Goal: Task Accomplishment & Management: Manage account settings

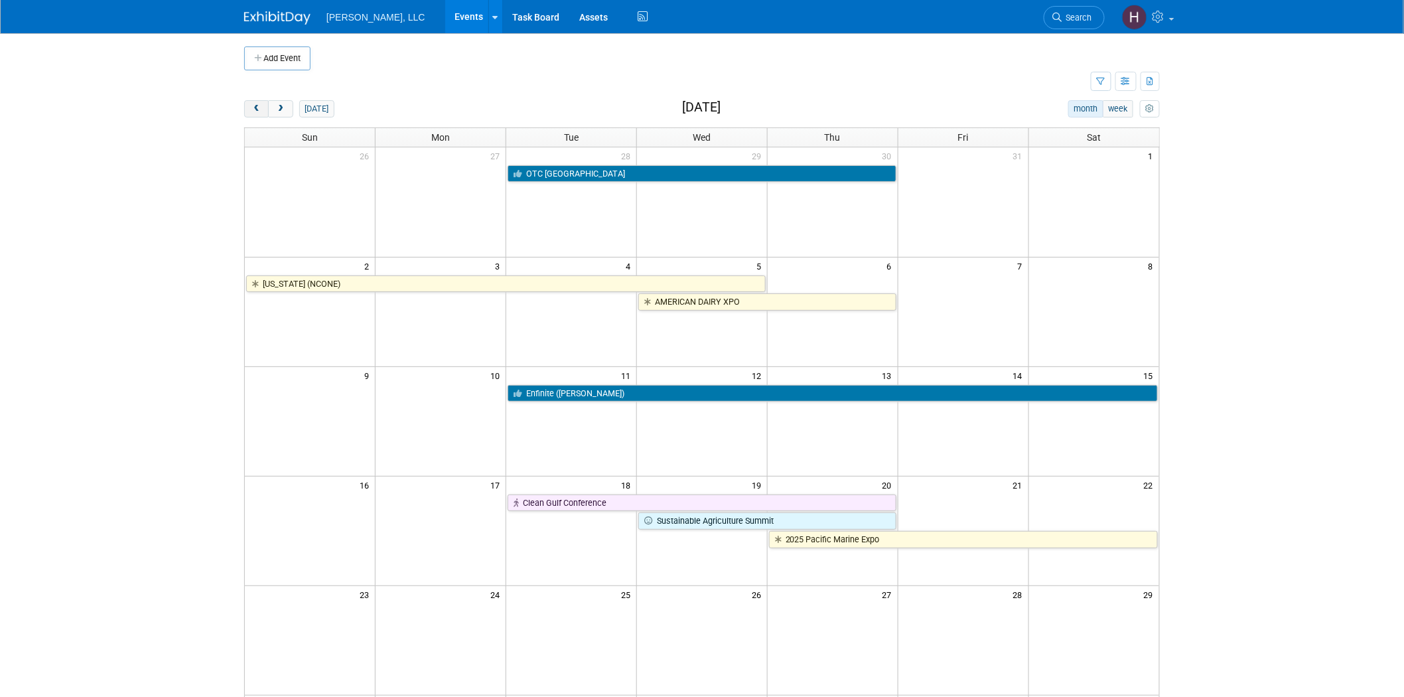
click at [253, 115] on button "prev" at bounding box center [256, 108] width 25 height 17
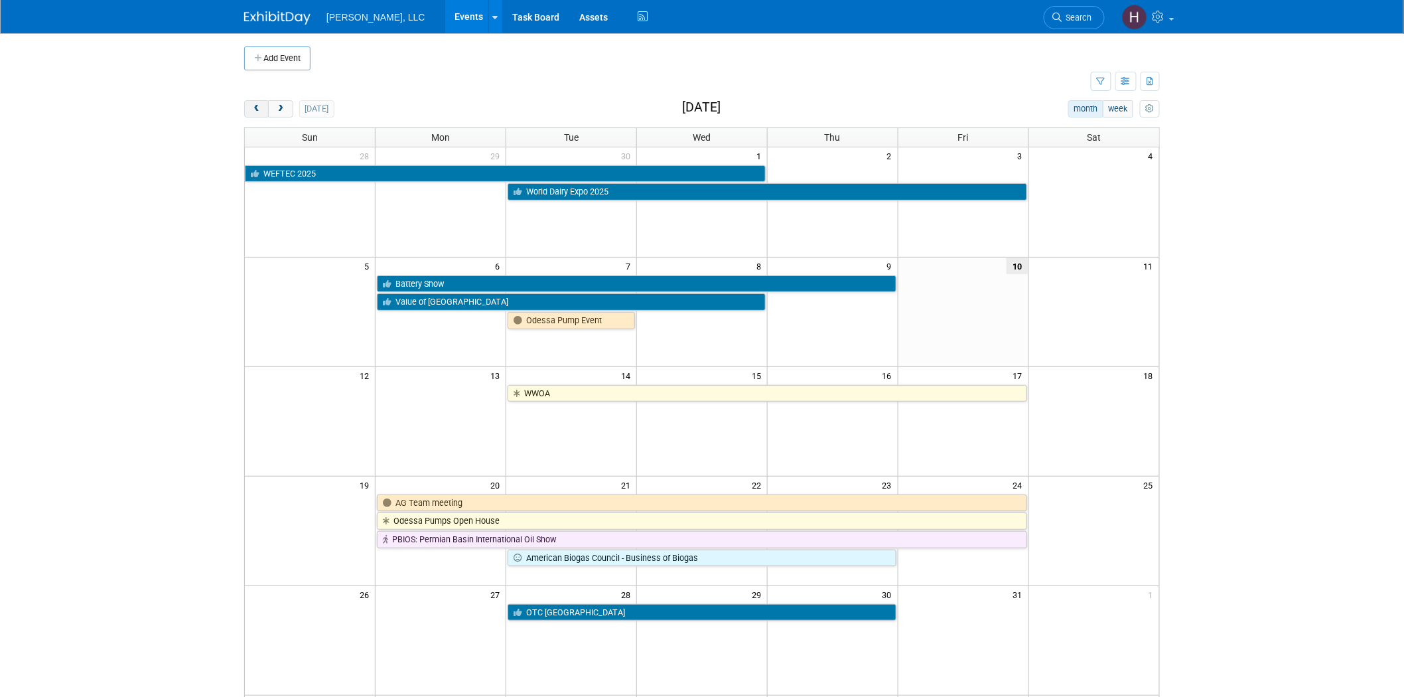
click at [253, 115] on button "prev" at bounding box center [256, 108] width 25 height 17
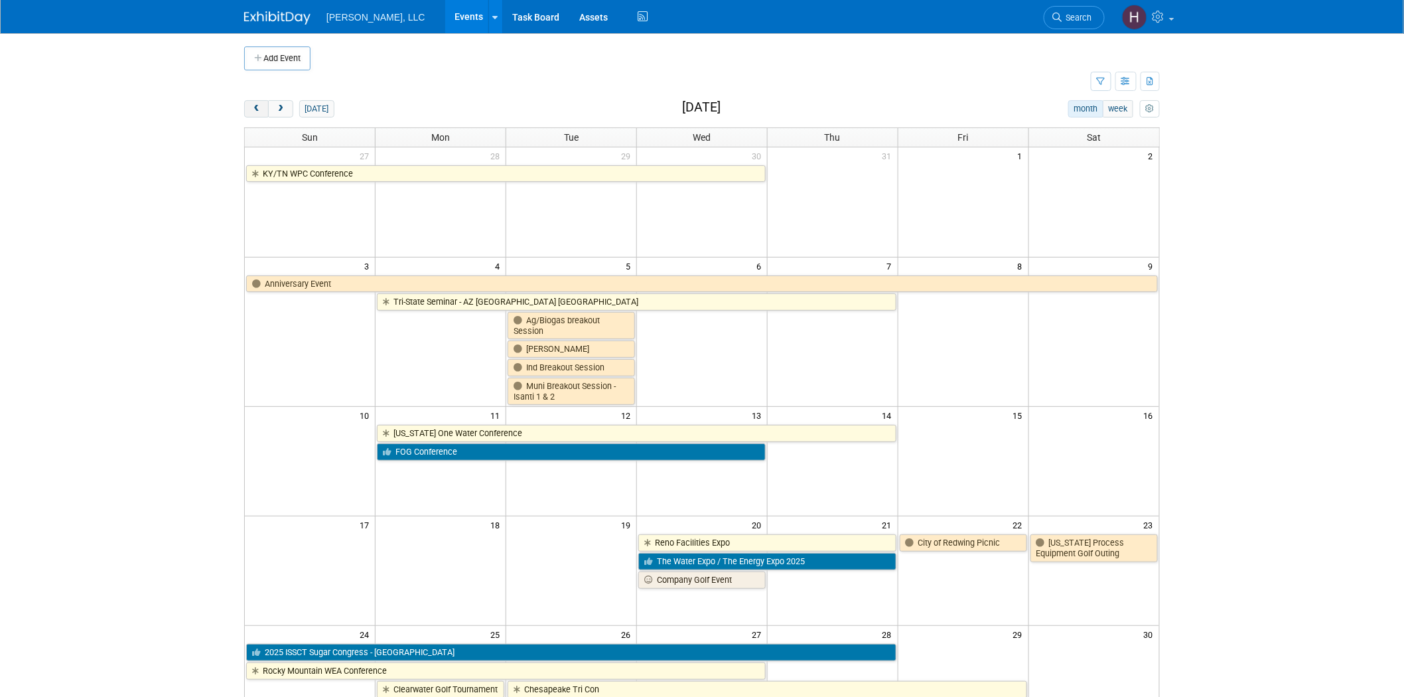
click at [253, 115] on button "prev" at bounding box center [256, 108] width 25 height 17
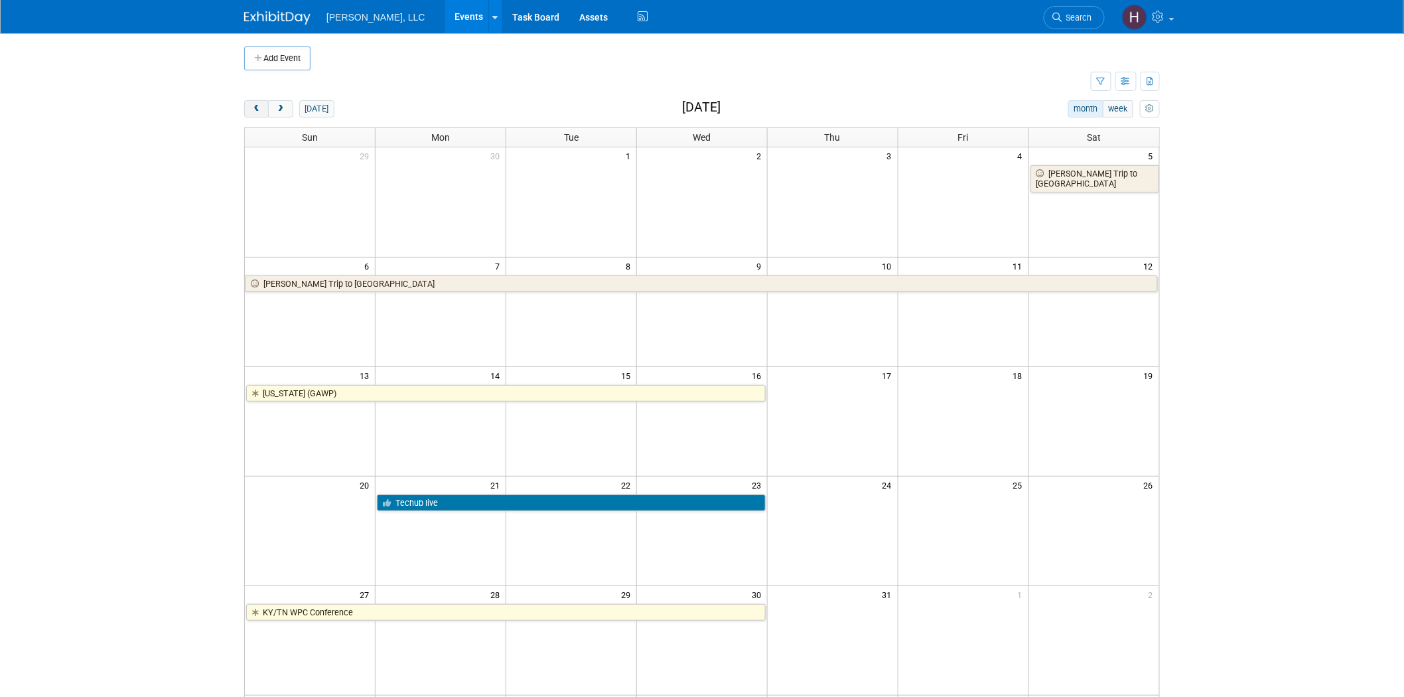
click at [253, 115] on button "prev" at bounding box center [256, 108] width 25 height 17
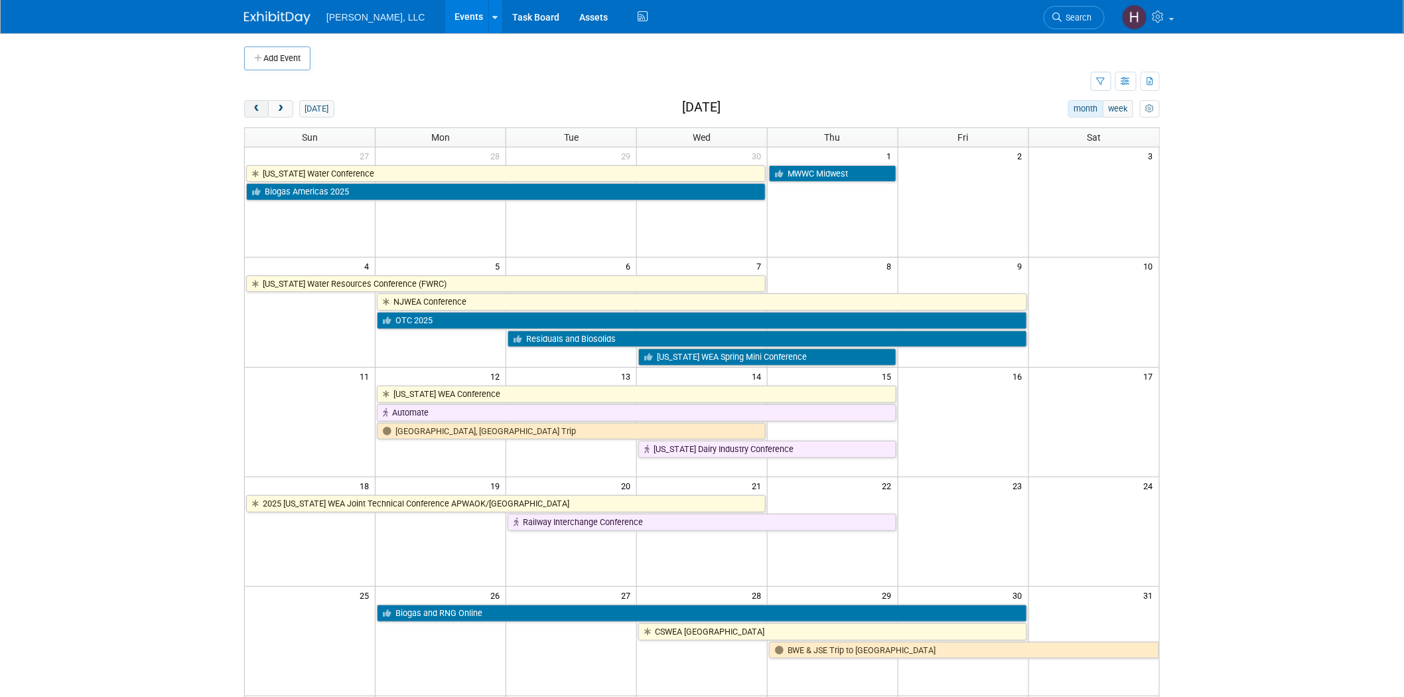
click at [253, 115] on button "prev" at bounding box center [256, 108] width 25 height 17
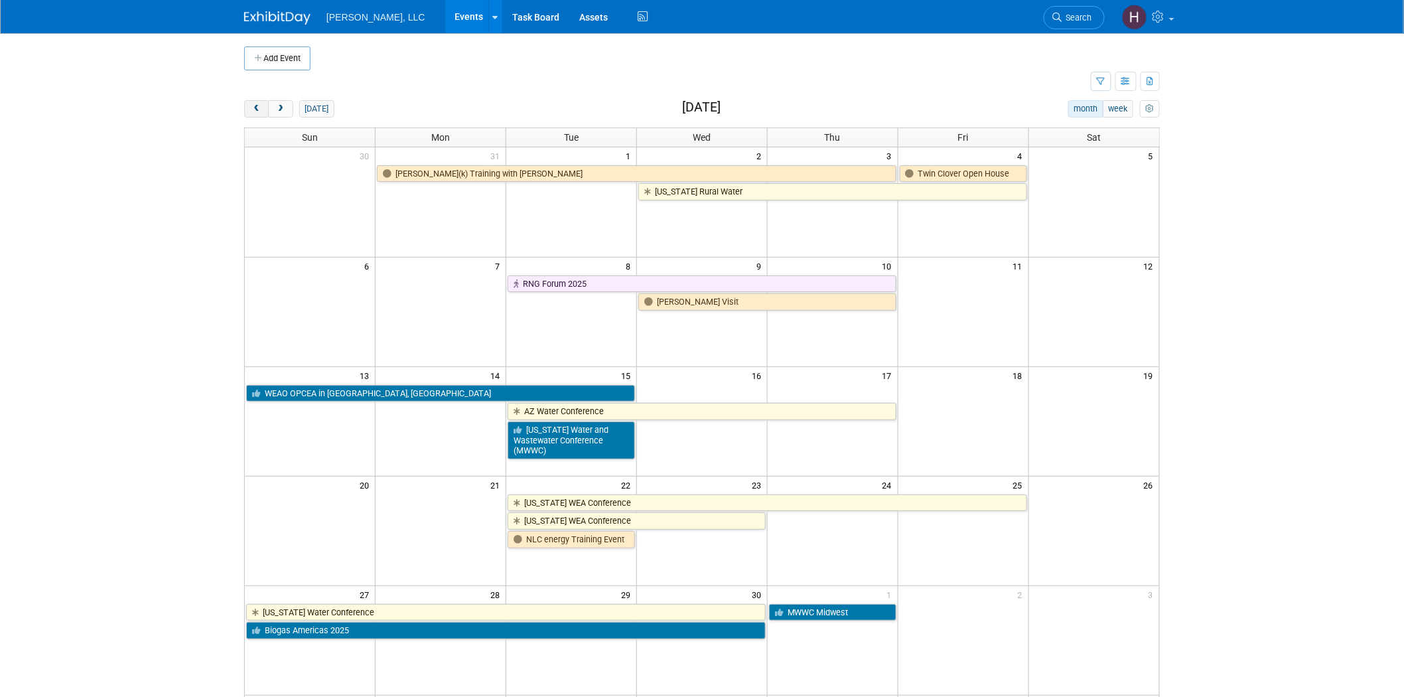
click at [253, 115] on button "prev" at bounding box center [256, 108] width 25 height 17
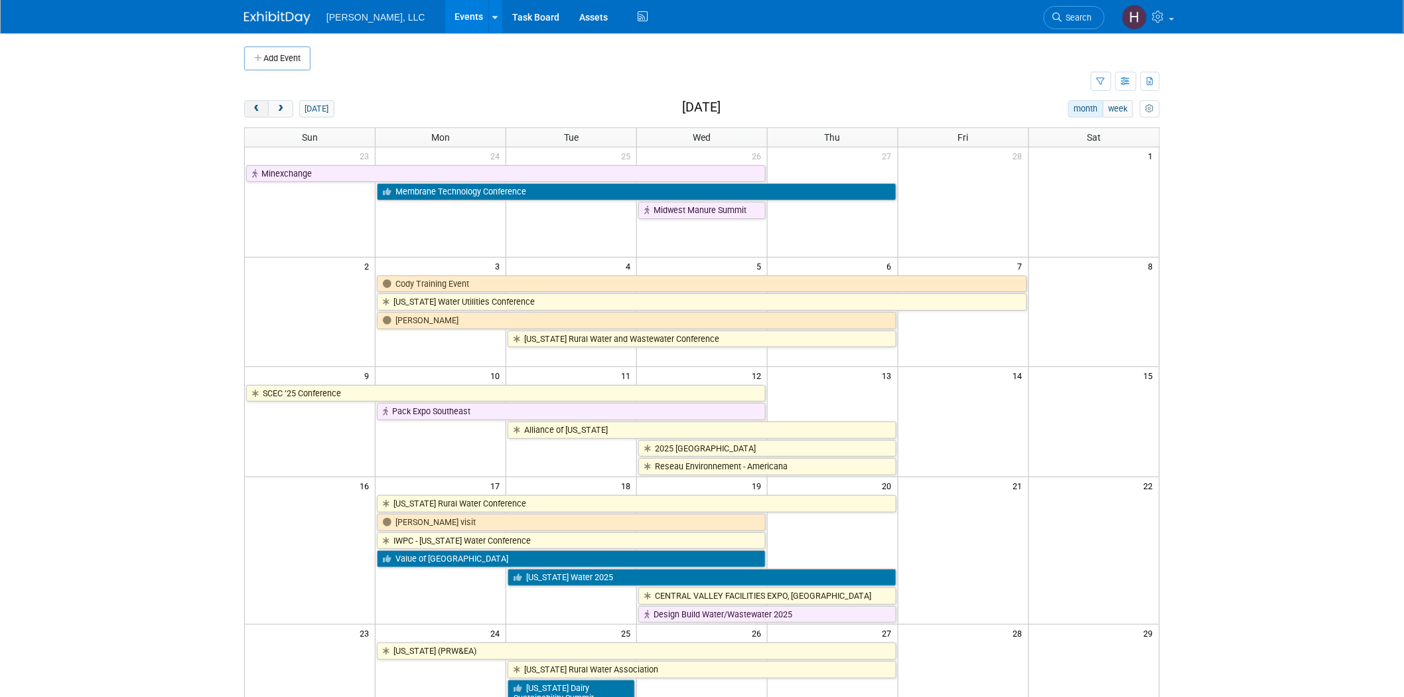
click at [253, 115] on button "prev" at bounding box center [256, 108] width 25 height 17
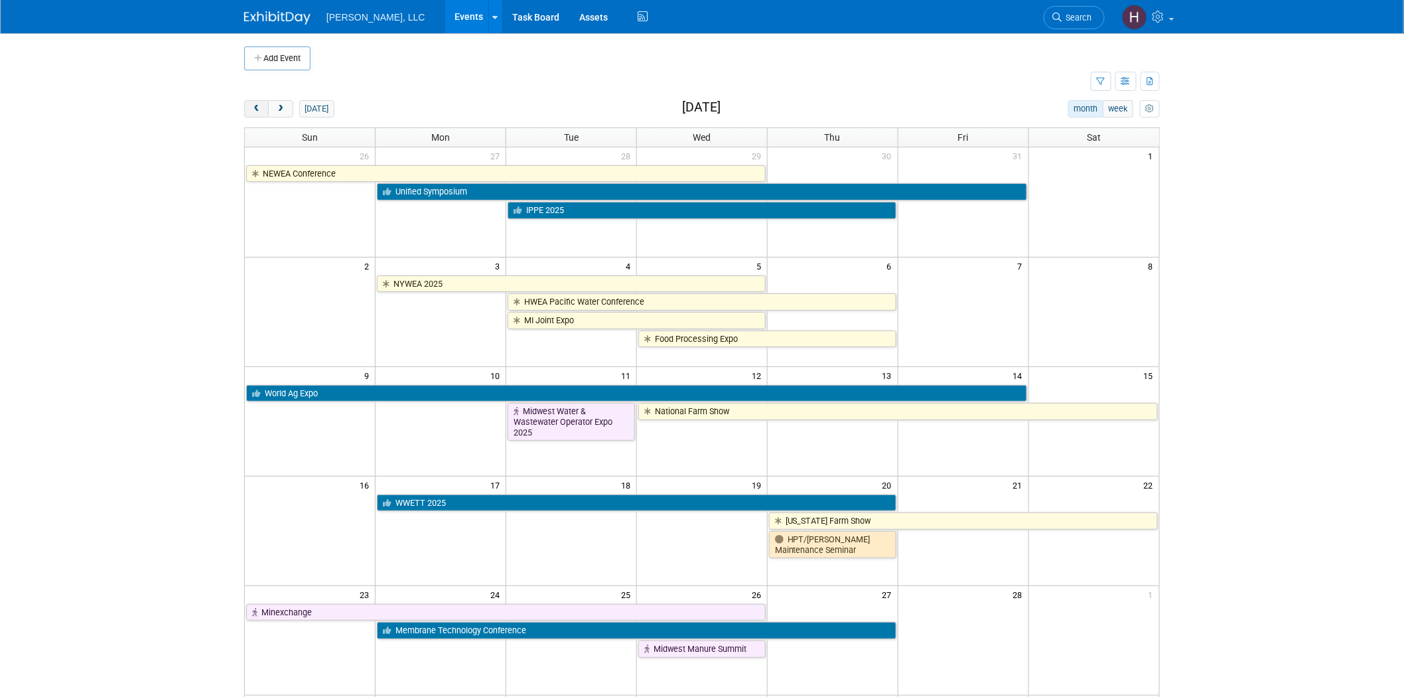
click at [265, 108] on button "prev" at bounding box center [256, 108] width 25 height 17
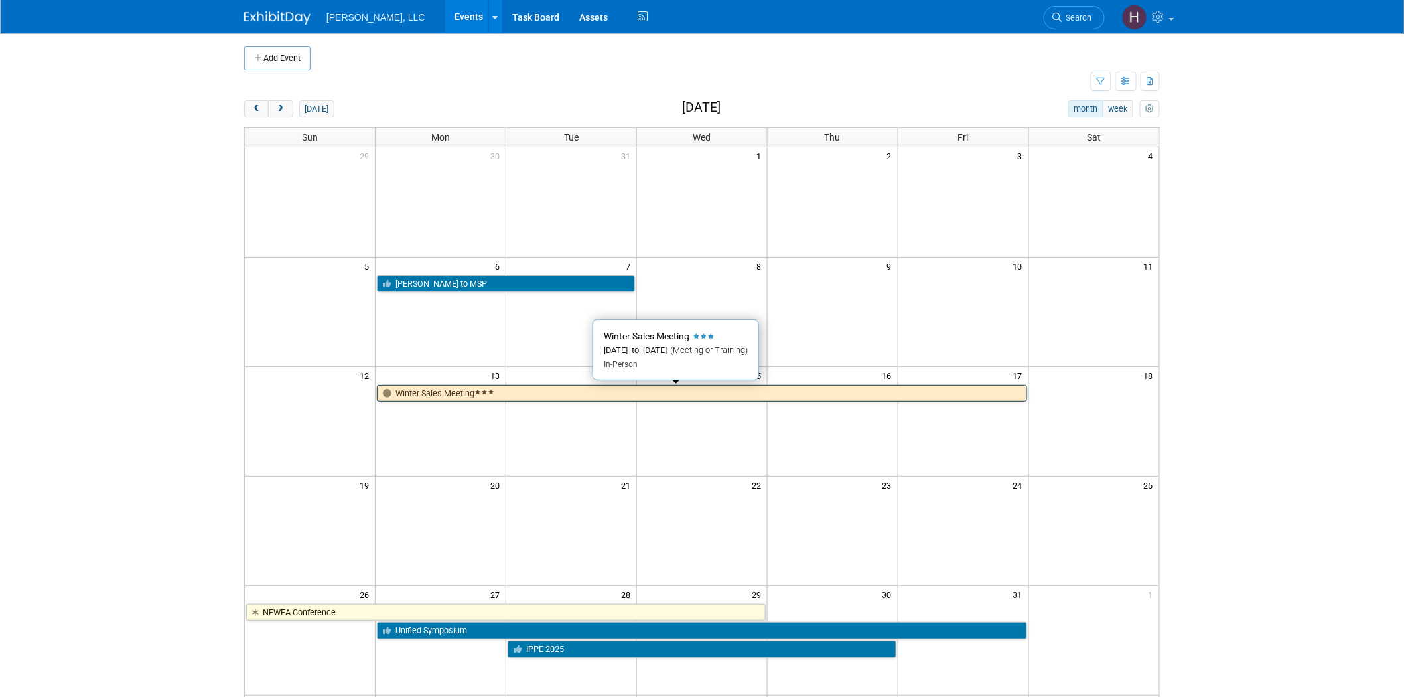
click at [499, 390] on link "Winter Sales Meeting" at bounding box center [702, 393] width 650 height 17
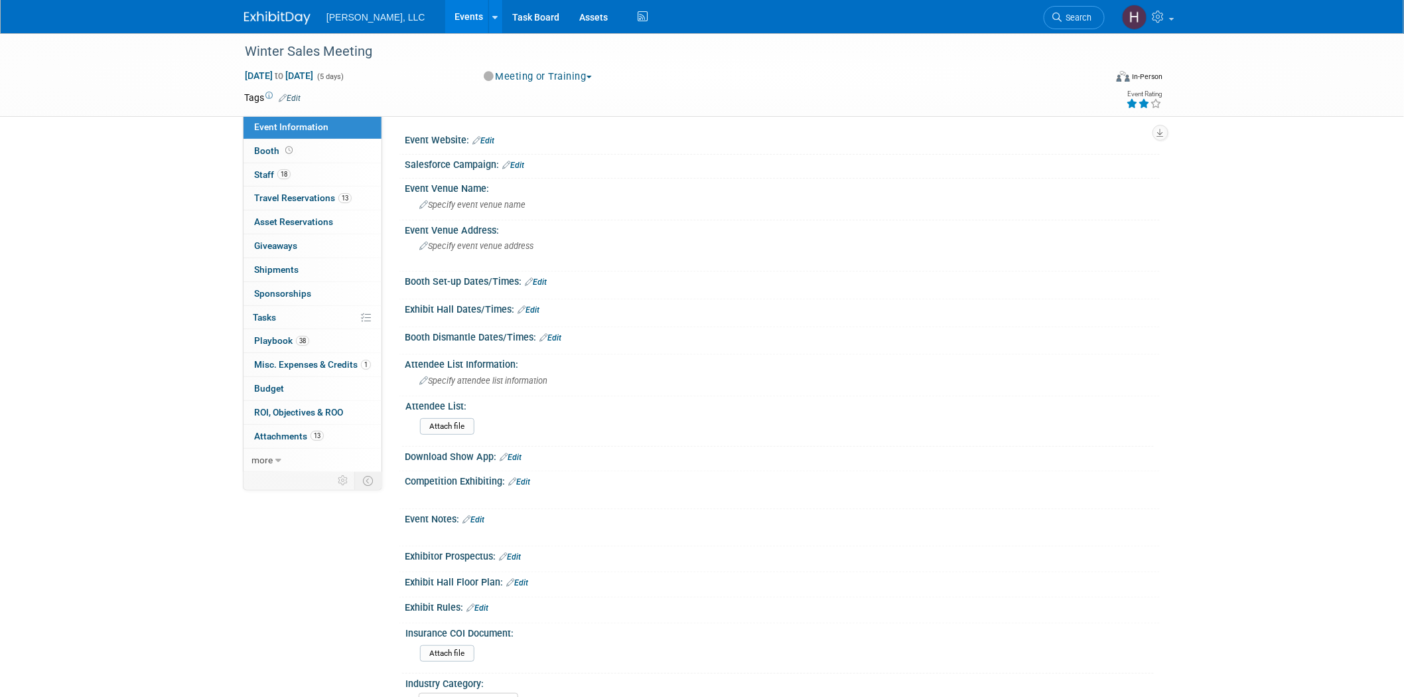
click at [1143, 99] on icon at bounding box center [1145, 103] width 12 height 9
click at [1132, 104] on icon at bounding box center [1133, 103] width 12 height 9
click at [1135, 100] on icon at bounding box center [1133, 103] width 12 height 9
click at [311, 183] on link "18 Staff 18" at bounding box center [313, 174] width 138 height 23
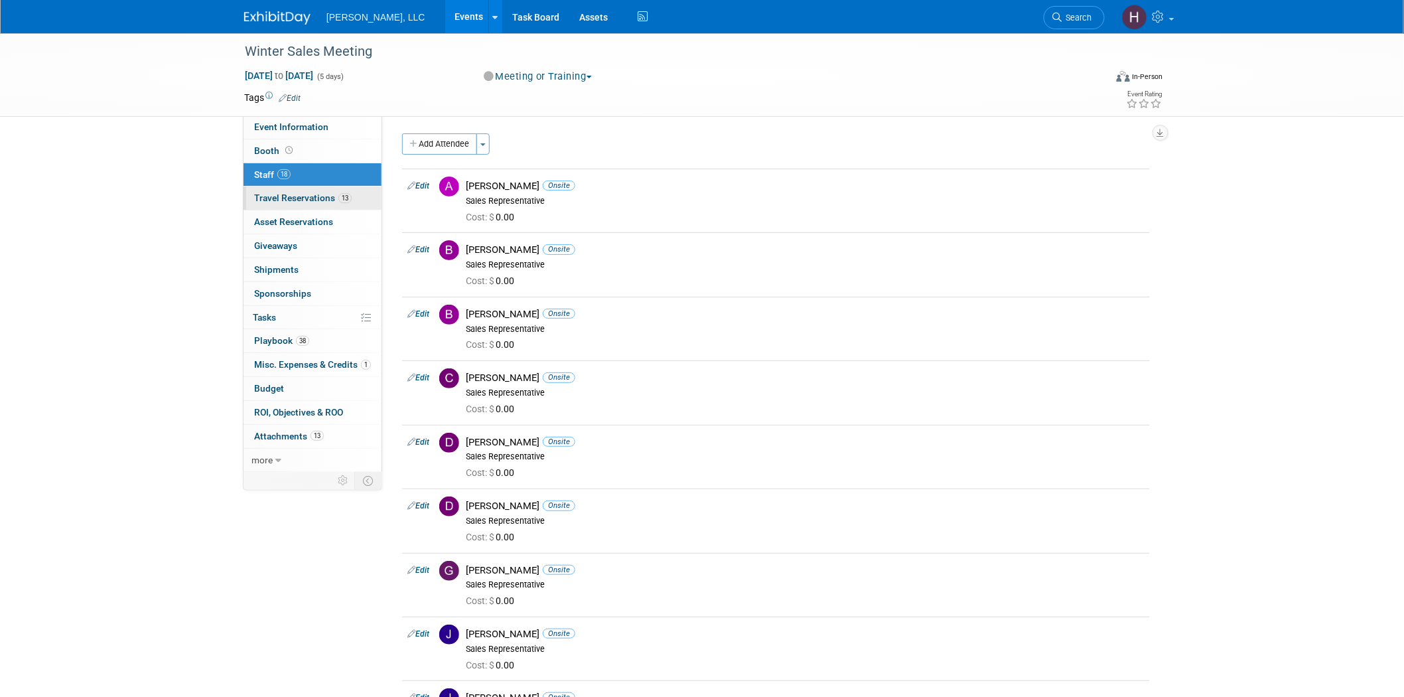
click at [310, 200] on span "Travel Reservations 13" at bounding box center [303, 197] width 98 height 11
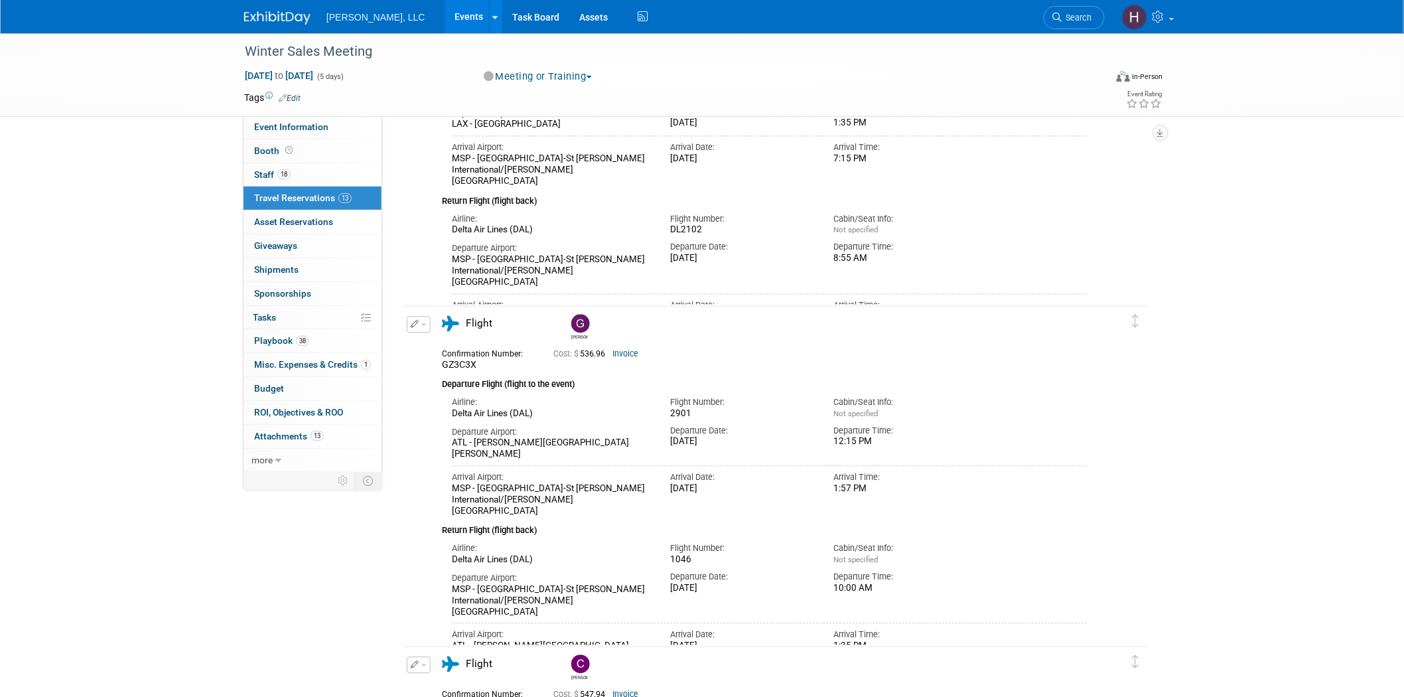
scroll to position [1105, 0]
